Goal: Information Seeking & Learning: Learn about a topic

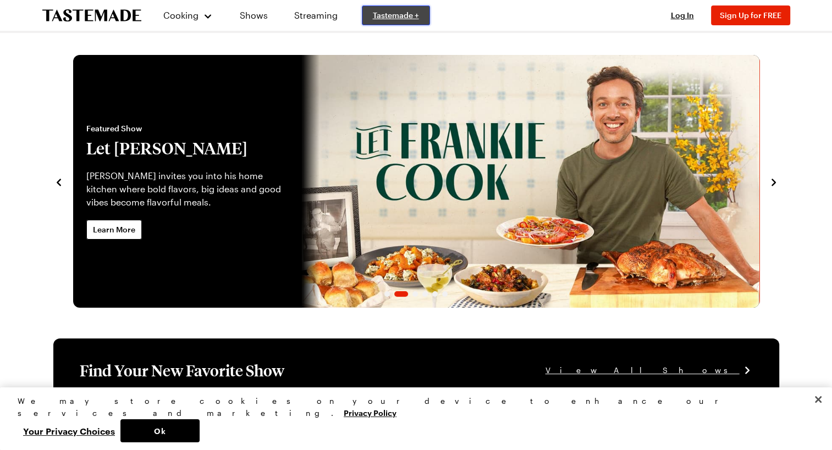
click at [418, 12] on link "Tastemade +" at bounding box center [396, 15] width 68 height 20
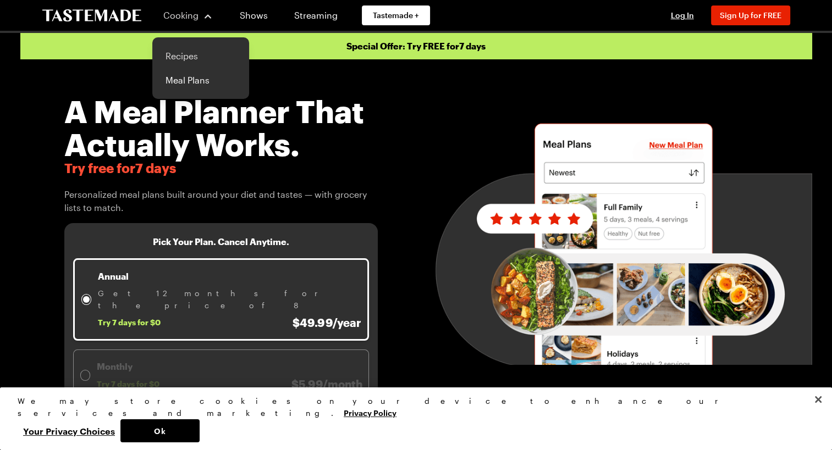
click at [175, 56] on link "Recipes" at bounding box center [201, 56] width 84 height 24
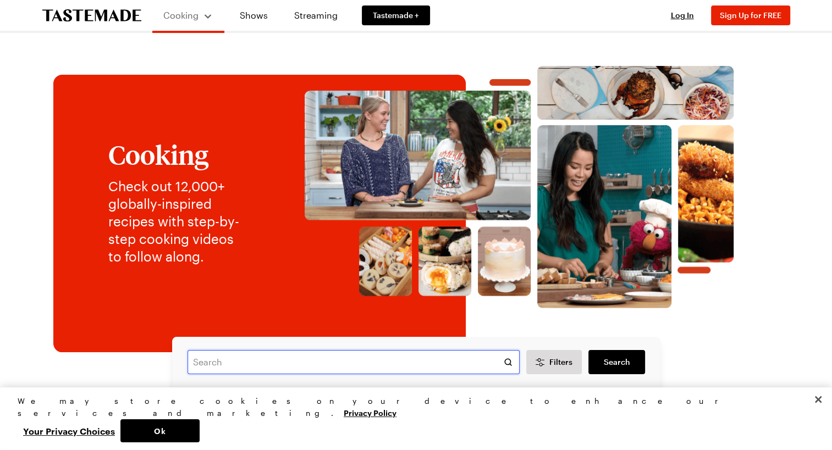
click at [426, 361] on input "text" at bounding box center [354, 362] width 332 height 24
type input "meatball"
click at [623, 358] on span "Search" at bounding box center [616, 362] width 26 height 11
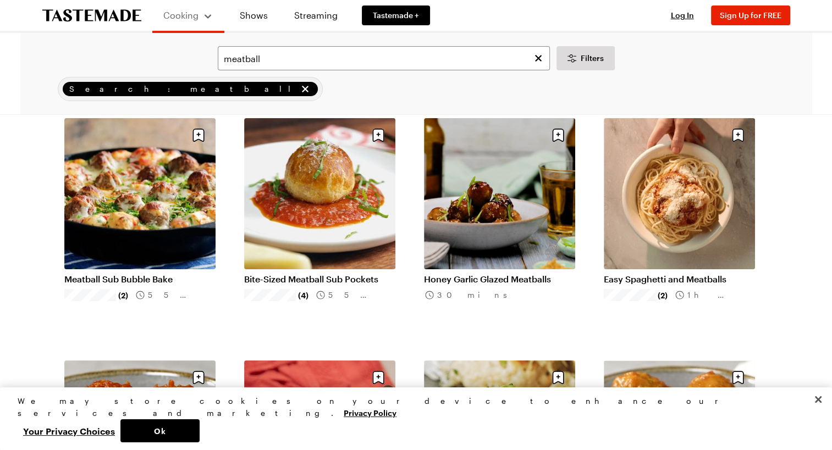
scroll to position [55, 0]
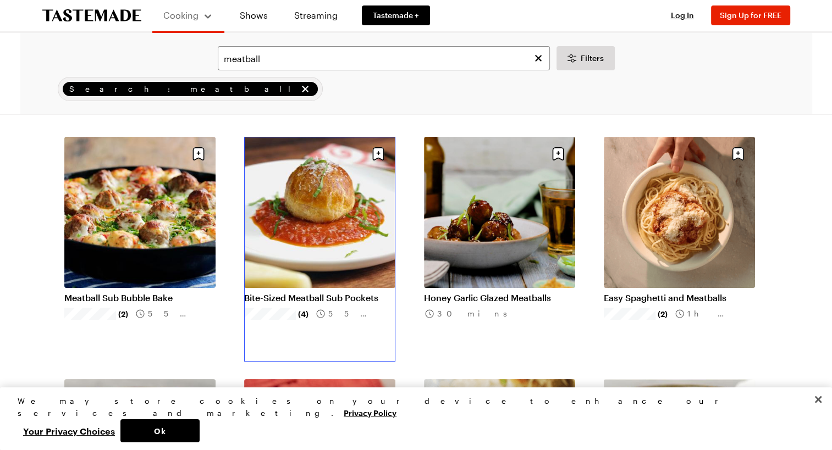
click at [323, 293] on link "Bite-Sized Meatball Sub Pockets" at bounding box center [319, 298] width 151 height 11
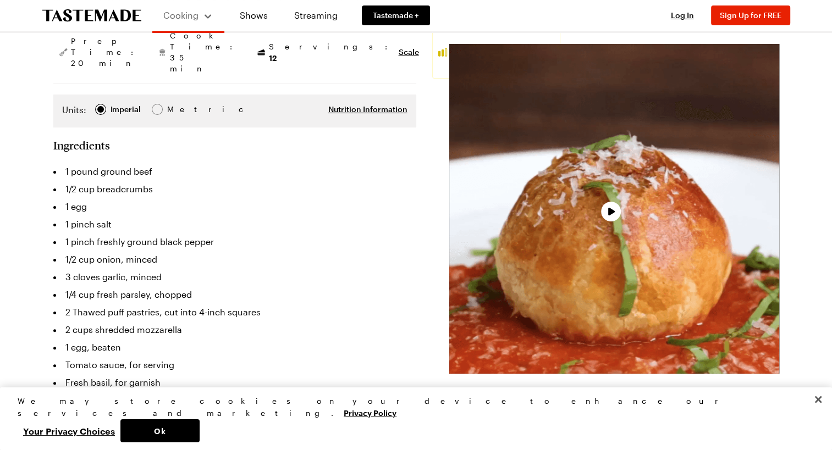
scroll to position [220, 0]
